Goal: Find specific page/section: Find specific page/section

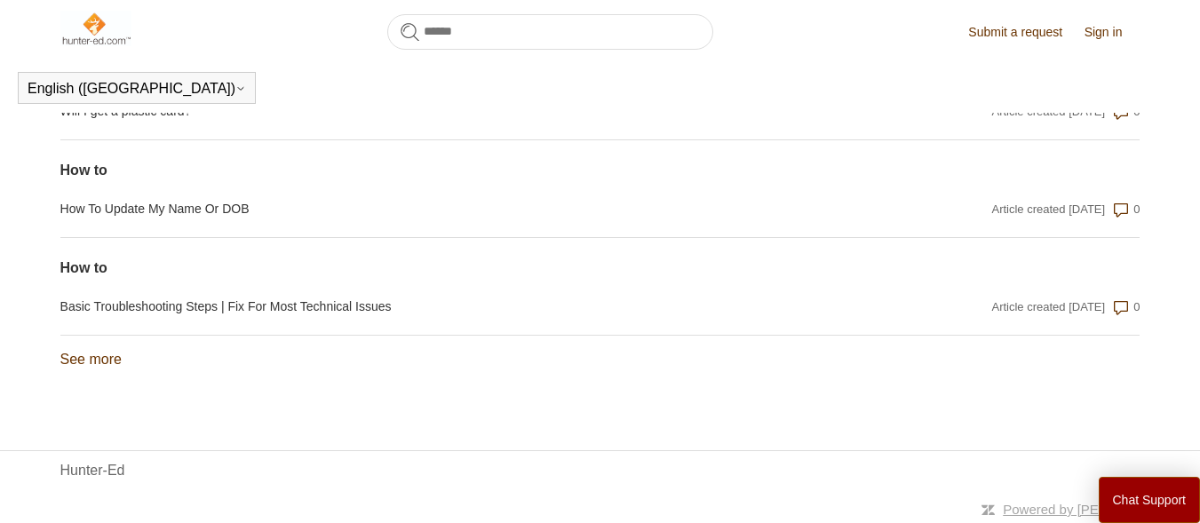
scroll to position [1602, 0]
click at [95, 462] on link "Hunter-Ed" at bounding box center [92, 469] width 65 height 21
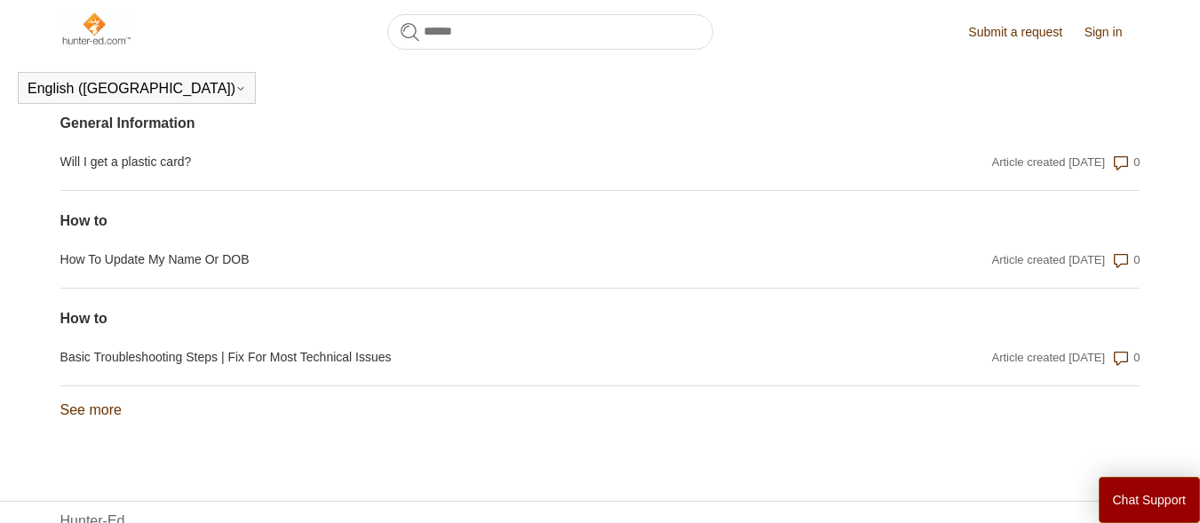
scroll to position [1602, 0]
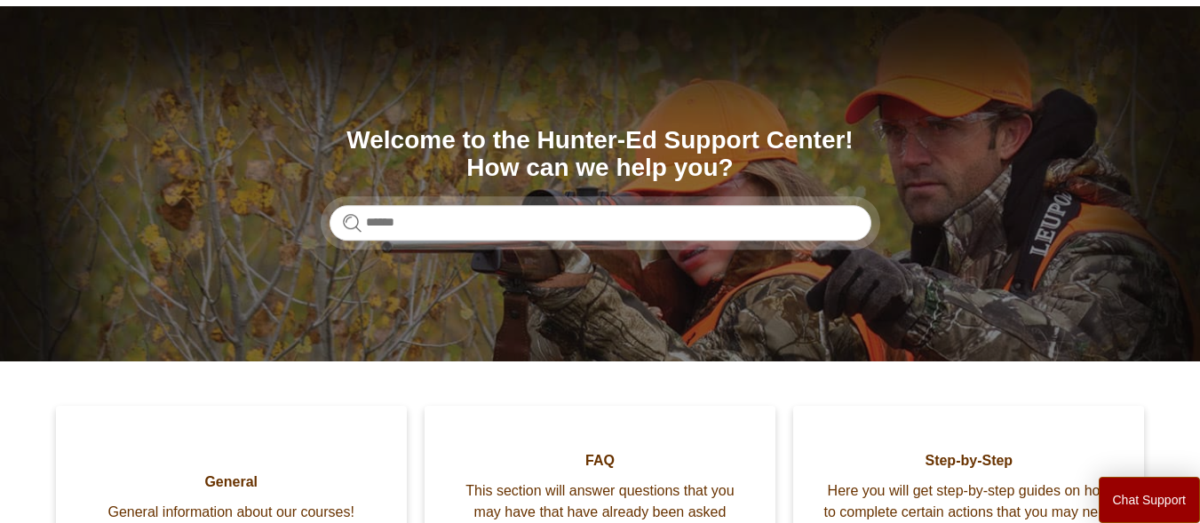
scroll to position [142, 0]
